Goal: Task Accomplishment & Management: Manage account settings

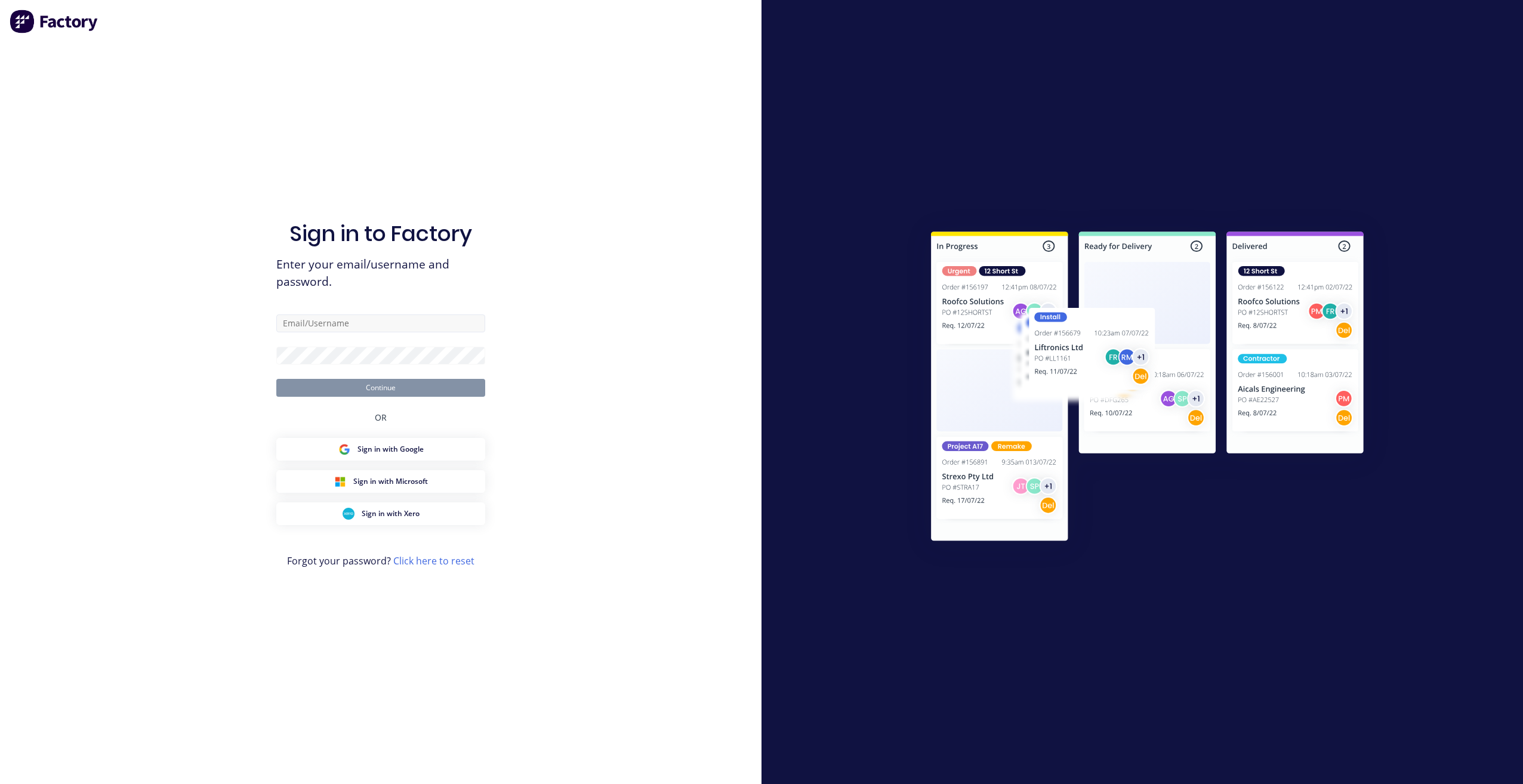
drag, startPoint x: 0, startPoint y: 0, endPoint x: 378, endPoint y: 324, distance: 497.9
click at [379, 336] on form "Continue" at bounding box center [380, 355] width 209 height 82
click at [378, 324] on input "text" at bounding box center [380, 323] width 209 height 18
paste input "stuart@factory.app"
type input "stuart@factory.app"
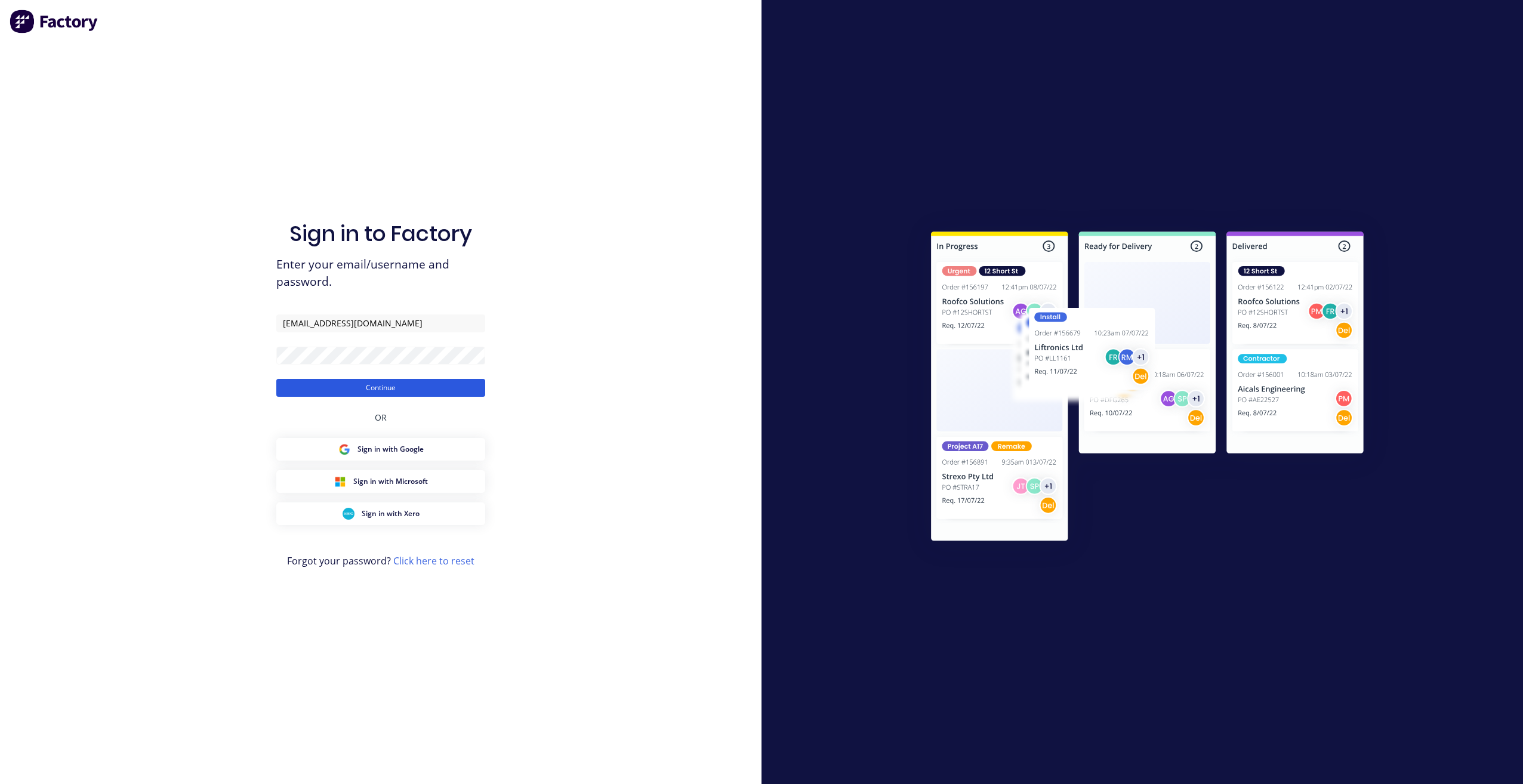
click at [398, 385] on button "Continue" at bounding box center [380, 387] width 209 height 18
